Goal: Task Accomplishment & Management: Complete application form

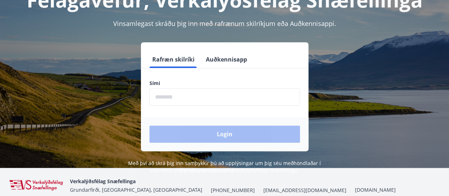
scroll to position [52, 0]
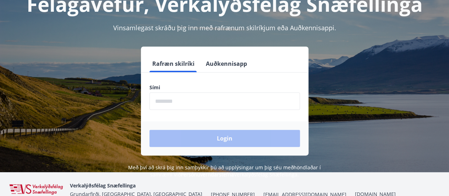
click at [173, 99] on input "phone" at bounding box center [225, 100] width 151 height 17
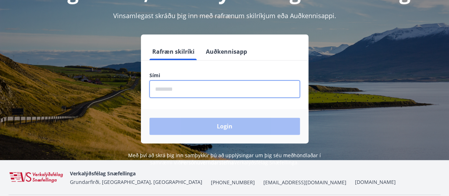
scroll to position [64, 0]
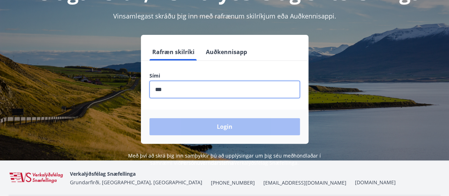
type input "********"
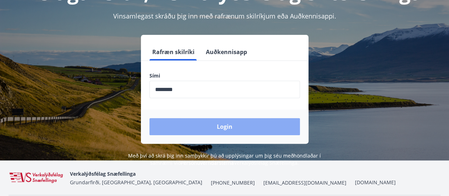
click at [238, 132] on button "Login" at bounding box center [225, 126] width 151 height 17
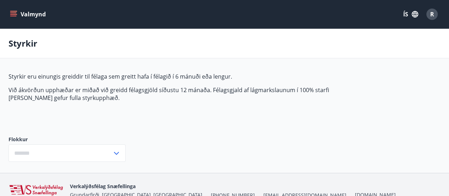
type input "***"
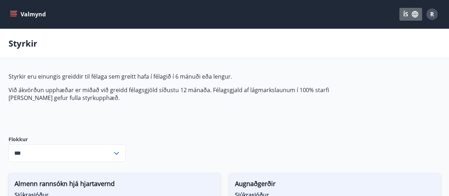
click at [407, 16] on button "ÍS" at bounding box center [411, 14] width 23 height 13
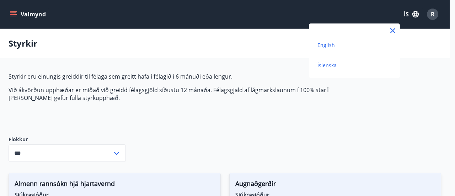
click at [324, 45] on span "English" at bounding box center [325, 45] width 17 height 7
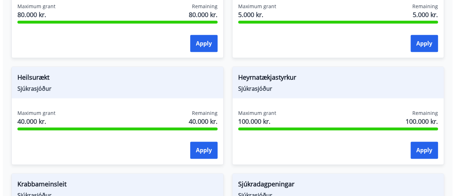
scroll to position [426, 0]
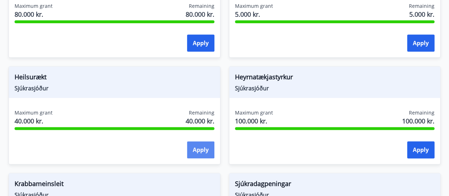
click at [199, 155] on button "Apply" at bounding box center [200, 149] width 27 height 17
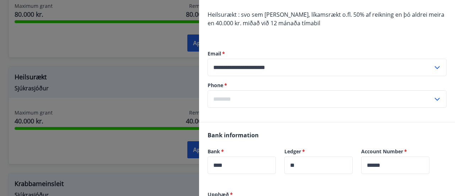
scroll to position [71, 0]
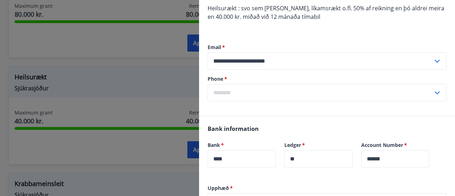
click at [238, 91] on input "text" at bounding box center [320, 92] width 225 height 17
click at [259, 105] on li "354-8922017" at bounding box center [327, 107] width 238 height 13
type input "**********"
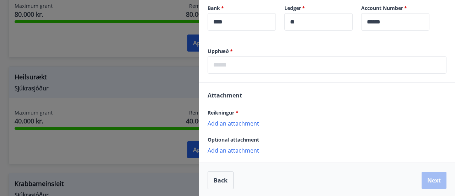
scroll to position [209, 0]
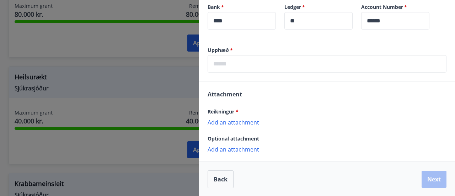
click at [243, 66] on input "text" at bounding box center [327, 63] width 239 height 17
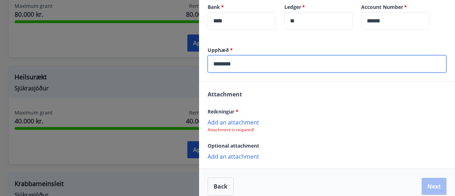
click at [218, 66] on input "********" at bounding box center [327, 63] width 239 height 17
click at [220, 64] on input "********" at bounding box center [327, 63] width 239 height 17
click at [314, 65] on input "*********" at bounding box center [327, 63] width 239 height 17
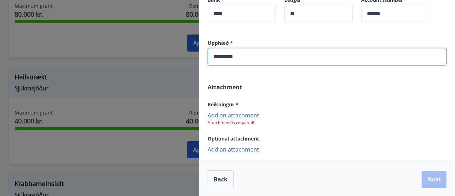
type input "*********"
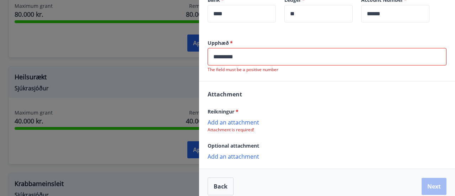
click at [249, 114] on div "Reikningur * Add an attachment Attachment is required!" at bounding box center [327, 120] width 239 height 26
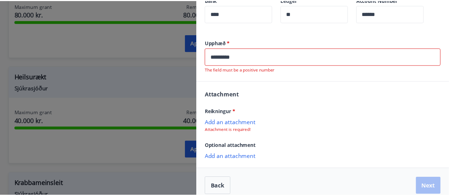
scroll to position [223, 0]
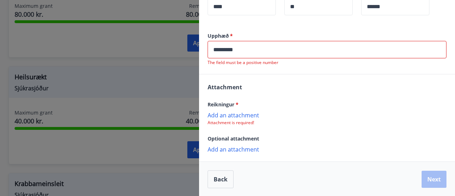
click at [246, 115] on p "Add an attachment" at bounding box center [327, 114] width 239 height 7
click at [236, 117] on p "Add an attachment" at bounding box center [327, 114] width 239 height 7
click at [235, 150] on p "Add an attachment" at bounding box center [327, 149] width 239 height 7
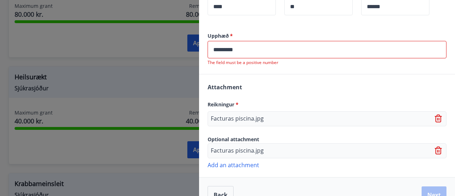
click at [101, 48] on div at bounding box center [227, 98] width 455 height 196
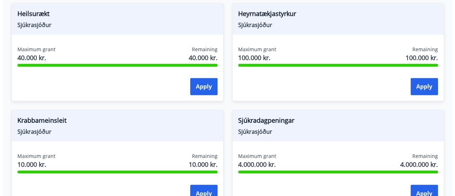
scroll to position [497, 0]
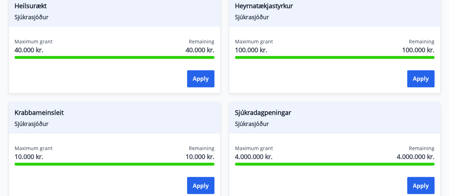
click at [85, 64] on div "Maximum grant 40.000 kr. Remaining 40.000 kr. Apply" at bounding box center [114, 64] width 211 height 52
click at [189, 80] on button "Apply" at bounding box center [200, 78] width 27 height 17
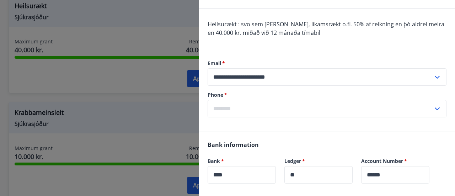
scroll to position [43, 0]
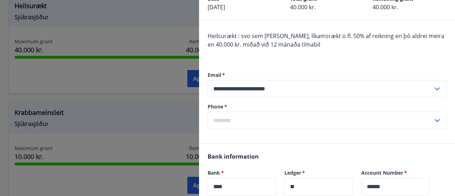
click at [247, 118] on input "text" at bounding box center [320, 120] width 225 height 17
click at [242, 134] on li "354-8922017" at bounding box center [327, 135] width 238 height 13
type input "**********"
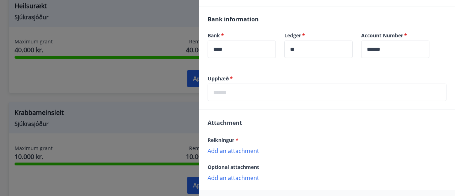
scroll to position [185, 0]
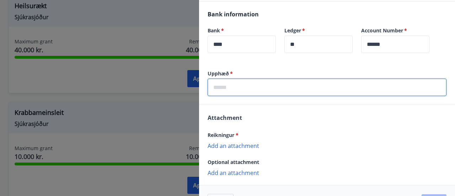
click at [240, 90] on input "text" at bounding box center [327, 87] width 239 height 17
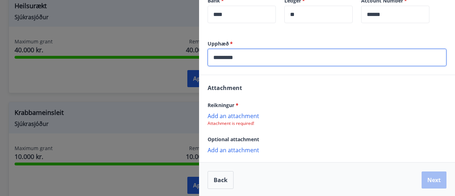
scroll to position [216, 0]
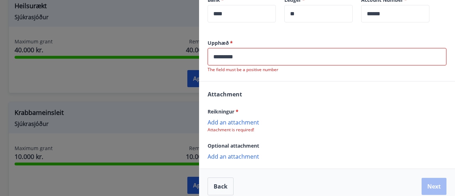
click at [246, 113] on div "Reikningur * Add an attachment Attachment is required!" at bounding box center [327, 120] width 239 height 26
click at [245, 56] on input "*********" at bounding box center [327, 56] width 239 height 17
click at [245, 124] on p "Add an attachment" at bounding box center [327, 121] width 239 height 7
click at [277, 63] on input "*********" at bounding box center [327, 56] width 239 height 17
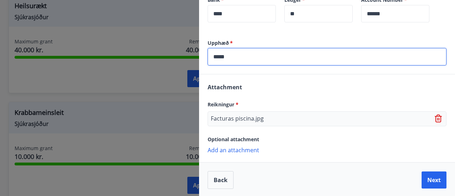
type input "*****"
click at [249, 149] on p "Add an attachment" at bounding box center [327, 149] width 239 height 7
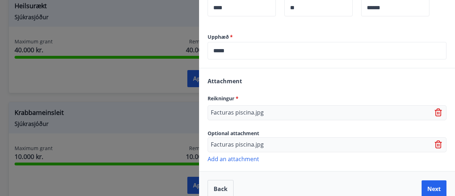
scroll to position [231, 0]
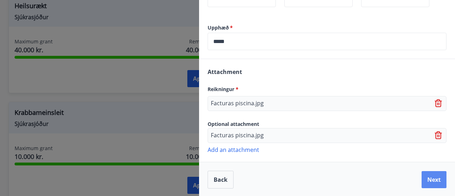
click at [427, 182] on button "Next" at bounding box center [433, 179] width 25 height 17
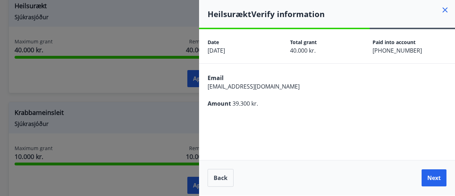
scroll to position [0, 0]
click at [427, 182] on button "Next" at bounding box center [433, 177] width 25 height 17
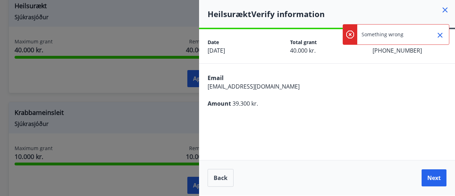
click at [439, 35] on icon "Close" at bounding box center [440, 35] width 9 height 9
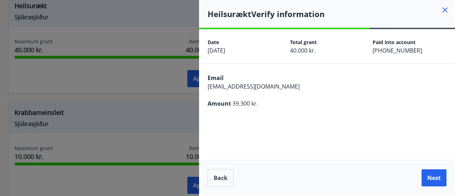
click at [207, 187] on div "Back Next" at bounding box center [327, 177] width 256 height 35
click at [215, 184] on button "Back" at bounding box center [221, 178] width 26 height 18
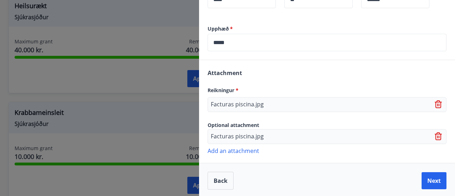
scroll to position [231, 0]
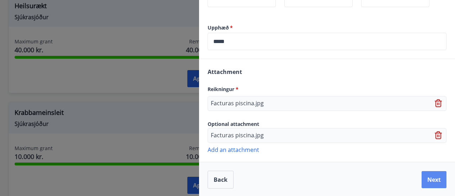
click at [427, 177] on button "Next" at bounding box center [433, 179] width 25 height 17
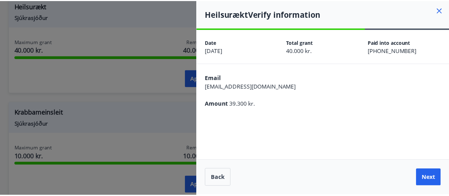
scroll to position [0, 0]
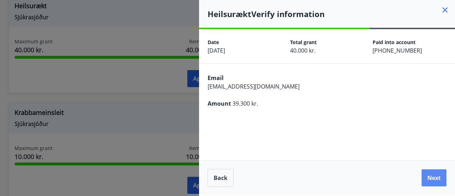
click at [431, 177] on button "Next" at bounding box center [433, 177] width 25 height 17
click at [429, 178] on button "Next" at bounding box center [433, 177] width 25 height 17
click at [444, 7] on icon at bounding box center [445, 10] width 9 height 9
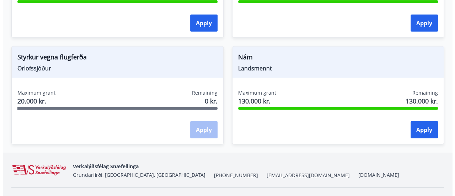
scroll to position [887, 0]
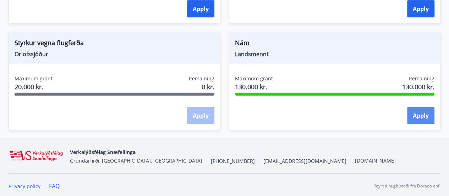
click at [418, 113] on button "Apply" at bounding box center [421, 115] width 27 height 17
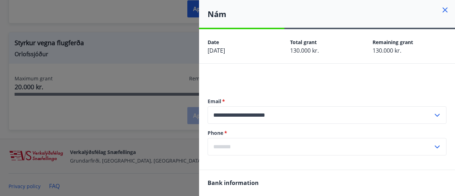
click at [283, 146] on input "text" at bounding box center [320, 146] width 225 height 17
click at [246, 163] on li "354-8922017" at bounding box center [327, 161] width 238 height 13
type input "**********"
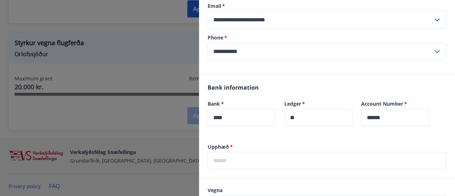
scroll to position [95, 0]
click at [253, 160] on input "text" at bounding box center [327, 160] width 239 height 17
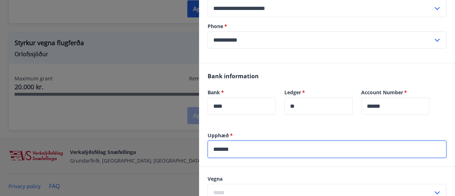
scroll to position [225, 0]
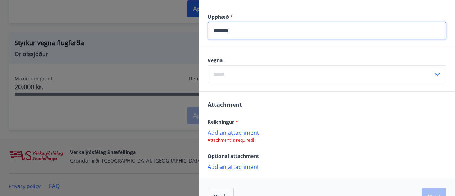
type input "*******"
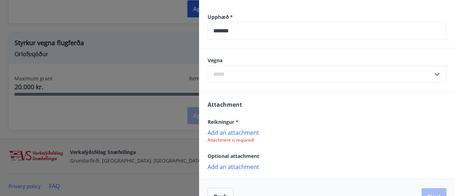
click at [434, 75] on icon at bounding box center [437, 74] width 9 height 9
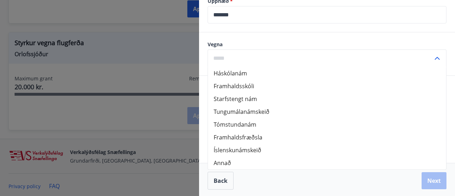
scroll to position [242, 0]
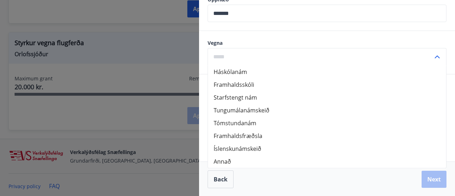
click at [227, 162] on li "Annað" at bounding box center [327, 161] width 238 height 13
type input "*****"
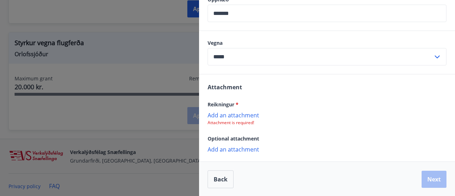
click at [233, 116] on p "Add an attachment" at bounding box center [327, 114] width 239 height 7
click at [243, 116] on p "Add an attachment" at bounding box center [327, 114] width 239 height 7
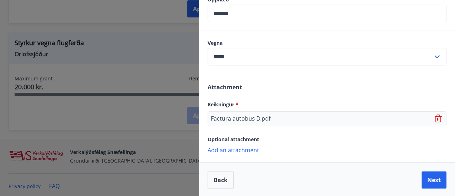
click at [284, 118] on div "Factura autobus D.pdf" at bounding box center [327, 118] width 239 height 15
click at [252, 151] on p "Add an attachment" at bounding box center [327, 149] width 239 height 7
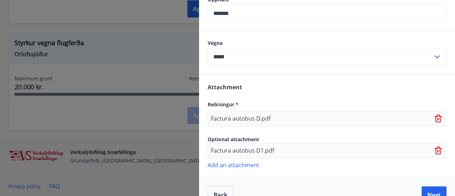
click at [301, 122] on div "Factura autobus D.pdf" at bounding box center [327, 118] width 239 height 15
click at [235, 104] on span "Reikningur *" at bounding box center [223, 104] width 31 height 7
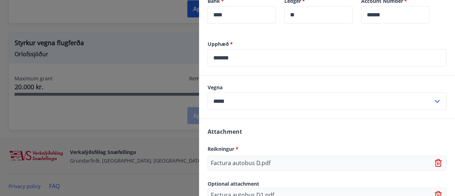
scroll to position [258, 0]
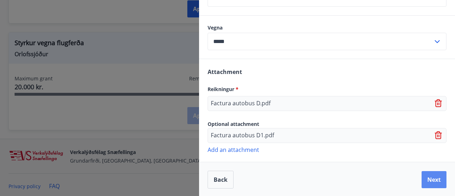
click at [430, 172] on button "Next" at bounding box center [433, 179] width 25 height 17
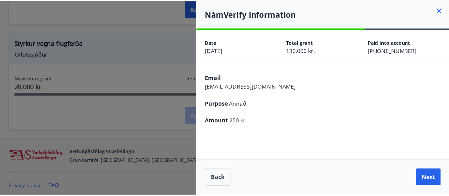
scroll to position [0, 0]
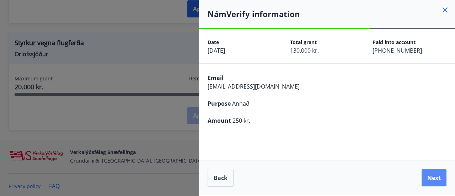
click at [439, 176] on button "Next" at bounding box center [433, 177] width 25 height 17
click at [166, 79] on div at bounding box center [227, 98] width 455 height 196
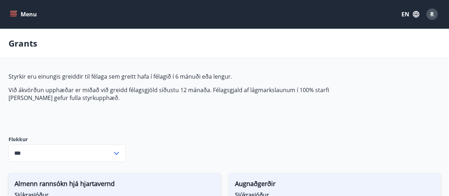
click at [15, 16] on icon "menu" at bounding box center [13, 16] width 6 height 1
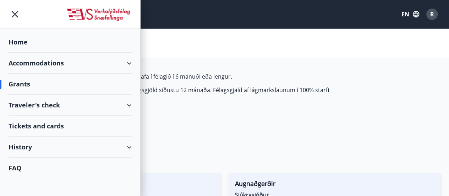
click at [163, 43] on div "Grants" at bounding box center [224, 43] width 449 height 29
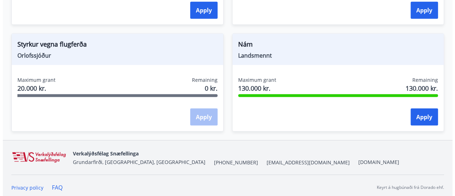
scroll to position [887, 0]
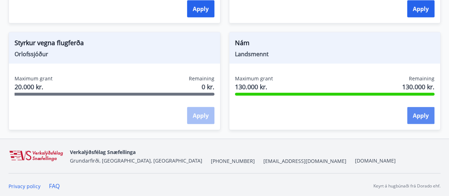
click at [422, 113] on button "Apply" at bounding box center [421, 115] width 27 height 17
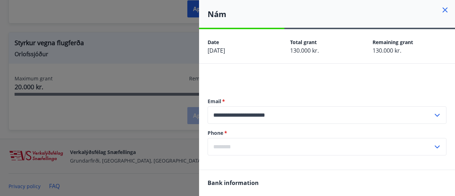
click at [232, 146] on input "text" at bounding box center [320, 146] width 225 height 17
click at [242, 164] on li "354-8922017" at bounding box center [327, 161] width 238 height 13
type input "**********"
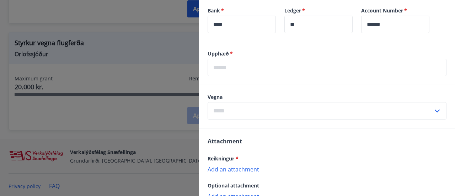
scroll to position [189, 0]
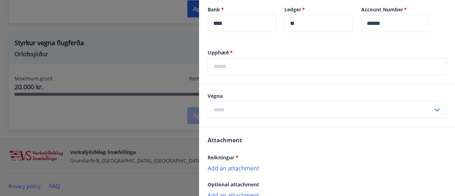
drag, startPoint x: 230, startPoint y: 65, endPoint x: 236, endPoint y: 65, distance: 5.7
click at [230, 65] on input "text" at bounding box center [327, 66] width 239 height 17
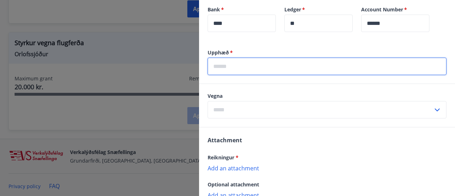
type input "*******"
click at [222, 106] on input "text" at bounding box center [320, 109] width 225 height 17
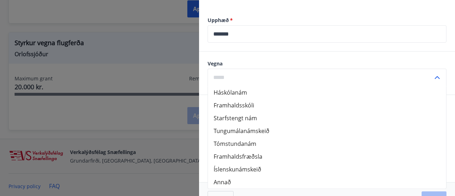
scroll to position [242, 0]
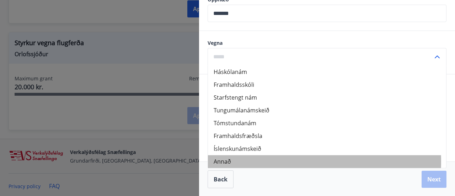
click at [227, 161] on li "Annað" at bounding box center [327, 161] width 238 height 13
type input "*****"
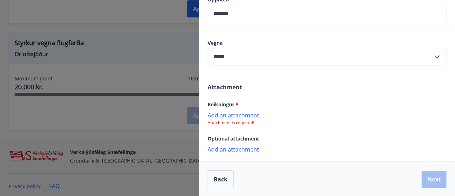
click at [222, 117] on p "Add an attachment" at bounding box center [327, 114] width 239 height 7
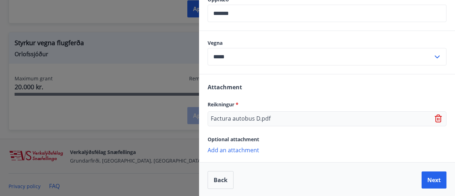
scroll to position [243, 0]
click at [429, 180] on button "Next" at bounding box center [433, 179] width 25 height 17
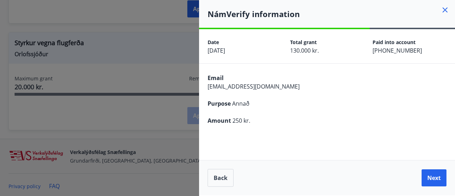
scroll to position [0, 0]
click at [434, 172] on button "Next" at bounding box center [433, 177] width 25 height 17
click at [438, 177] on button "Next" at bounding box center [433, 177] width 25 height 17
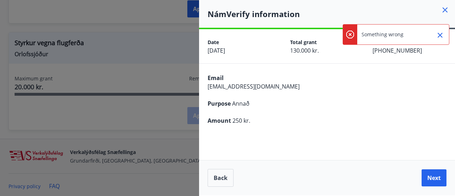
drag, startPoint x: 439, startPoint y: 34, endPoint x: 434, endPoint y: 21, distance: 13.3
click at [438, 34] on icon "Close" at bounding box center [439, 35] width 5 height 5
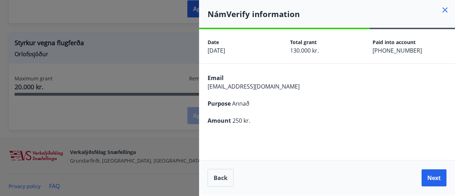
click at [446, 10] on icon at bounding box center [445, 10] width 9 height 9
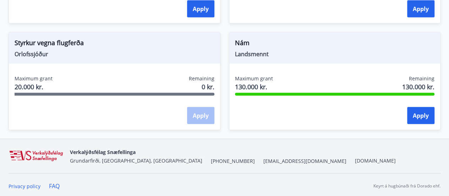
click at [427, 114] on button "Apply" at bounding box center [421, 115] width 27 height 17
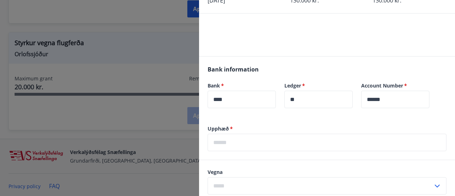
scroll to position [107, 0]
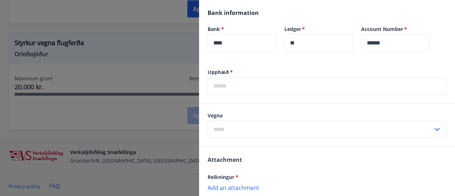
drag, startPoint x: 259, startPoint y: 92, endPoint x: 263, endPoint y: 92, distance: 3.9
click at [259, 93] on input "text" at bounding box center [327, 85] width 239 height 17
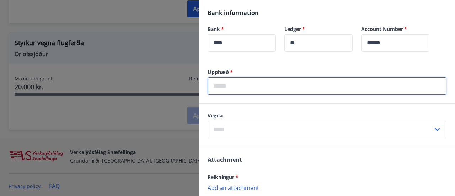
type input "*******"
click at [247, 131] on input "text" at bounding box center [320, 128] width 225 height 17
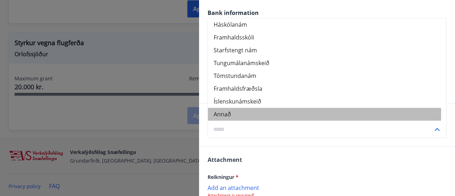
click at [261, 113] on li "Annað" at bounding box center [327, 114] width 238 height 13
type input "*****"
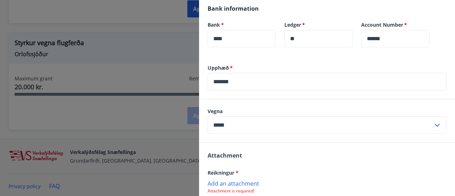
scroll to position [96, 0]
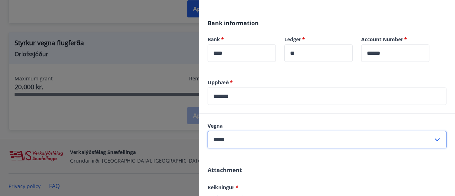
click at [263, 144] on input "*****" at bounding box center [320, 139] width 225 height 17
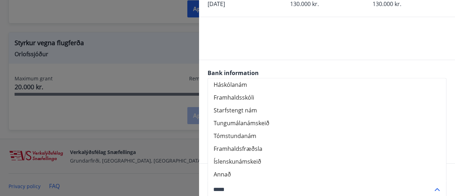
scroll to position [37, 0]
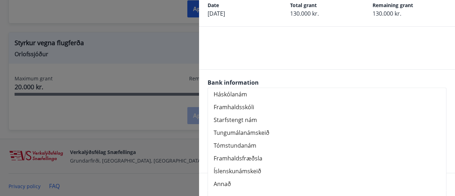
click at [235, 181] on li "Annað" at bounding box center [327, 183] width 238 height 13
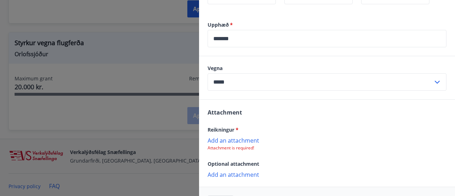
scroll to position [156, 0]
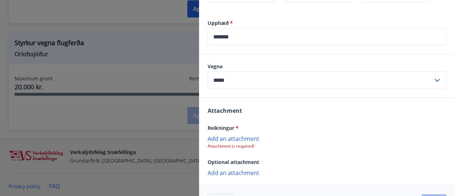
click at [246, 139] on p "Add an attachment" at bounding box center [327, 138] width 239 height 7
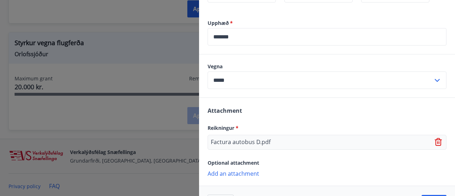
scroll to position [180, 0]
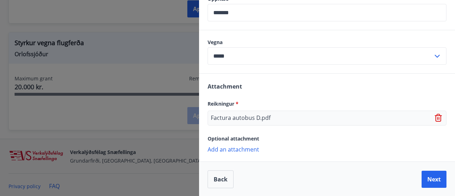
click at [244, 146] on p "Add an attachment" at bounding box center [327, 148] width 239 height 7
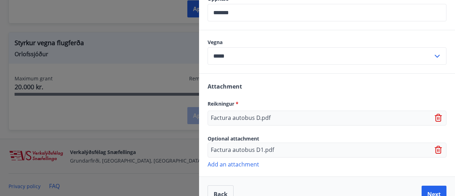
click at [436, 150] on icon at bounding box center [438, 150] width 7 height 8
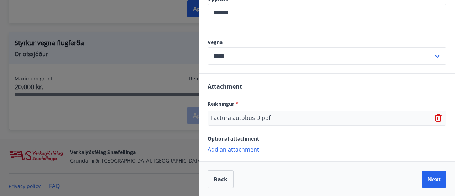
click at [256, 151] on p "Add an attachment" at bounding box center [327, 148] width 239 height 7
click at [238, 149] on p "Add an attachment" at bounding box center [327, 148] width 239 height 7
click at [239, 138] on span "Optional attachment" at bounding box center [234, 138] width 52 height 7
click at [237, 149] on p "Add an attachment" at bounding box center [327, 148] width 239 height 7
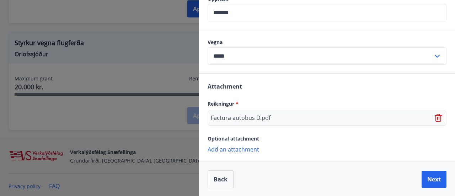
click at [435, 117] on icon at bounding box center [438, 118] width 7 height 8
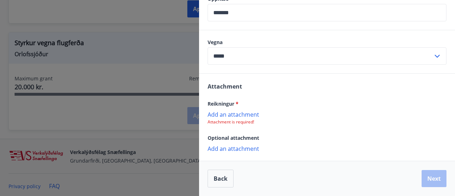
scroll to position [179, 0]
click at [243, 121] on p "Attachment is required!" at bounding box center [327, 123] width 239 height 6
click at [241, 114] on p "Add an attachment" at bounding box center [327, 114] width 239 height 7
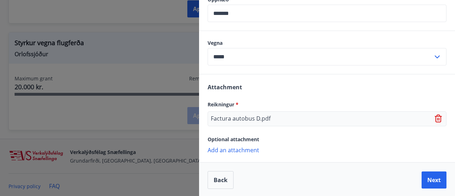
scroll to position [180, 0]
click at [251, 151] on p "Add an attachment" at bounding box center [327, 148] width 239 height 7
click at [247, 147] on p "Add an attachment" at bounding box center [327, 148] width 239 height 7
click at [421, 174] on button "Next" at bounding box center [433, 179] width 25 height 17
click at [434, 179] on button "Next" at bounding box center [433, 179] width 25 height 17
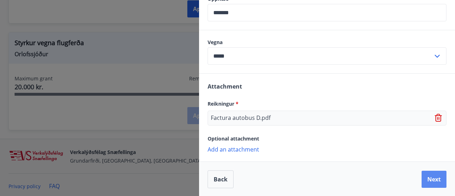
click at [425, 177] on button "Next" at bounding box center [433, 179] width 25 height 17
click at [429, 179] on button "Next" at bounding box center [433, 179] width 25 height 17
